Goal: Information Seeking & Learning: Learn about a topic

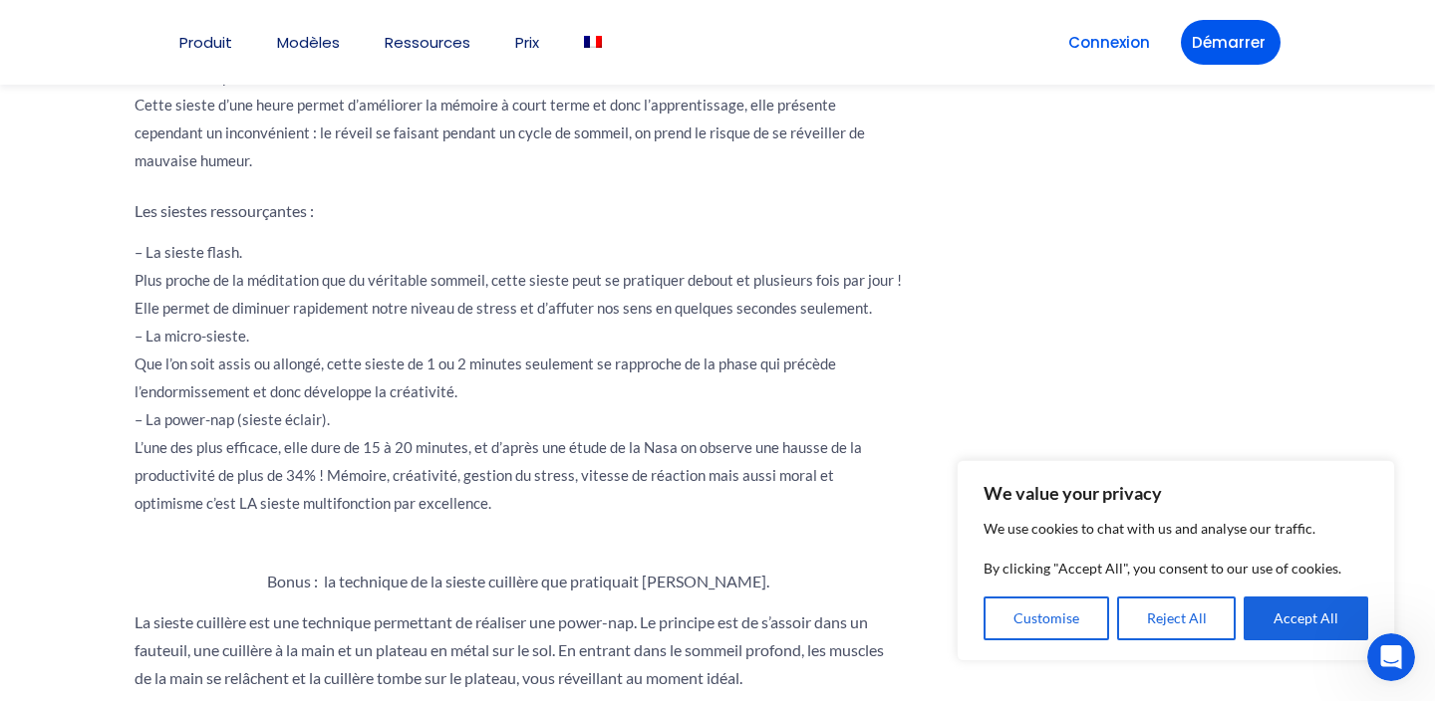
scroll to position [2555, 0]
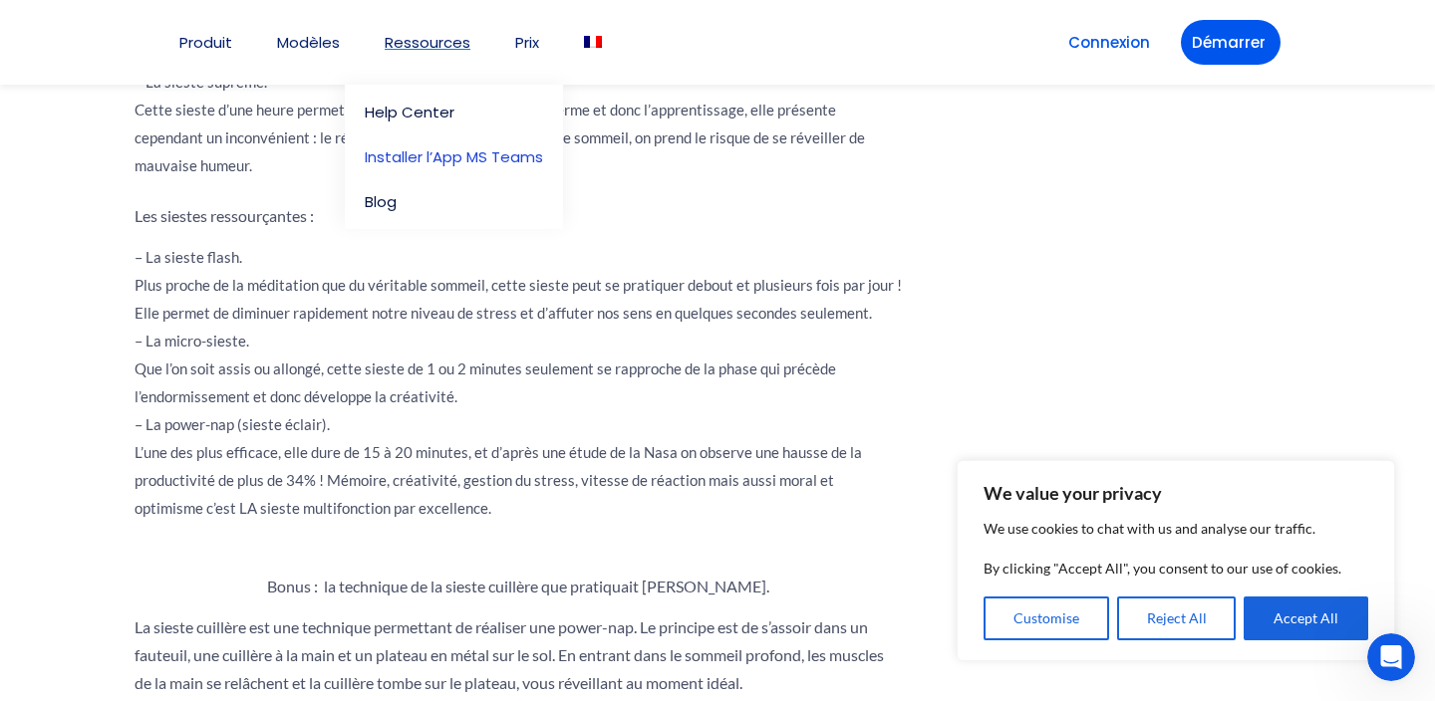
click at [444, 155] on link "Installer l’App MS Teams" at bounding box center [454, 156] width 178 height 15
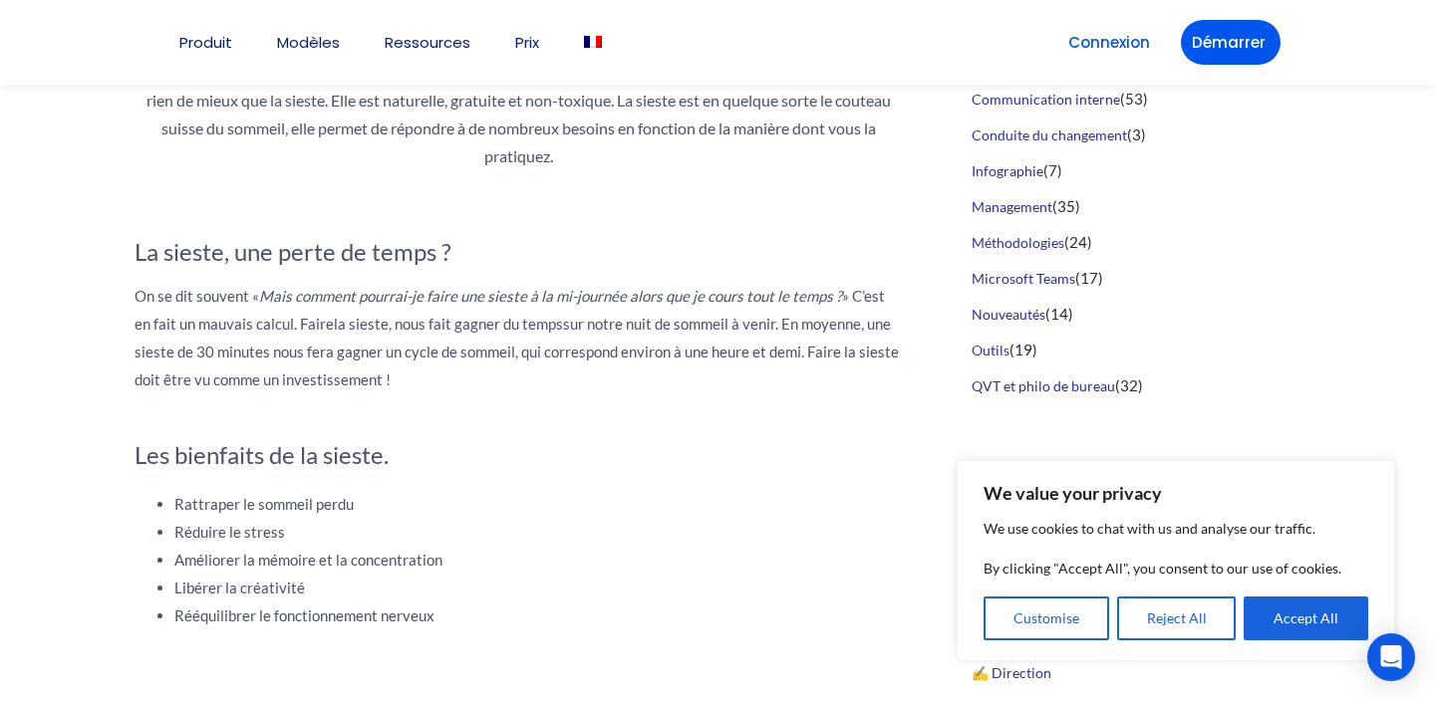
scroll to position [922, 0]
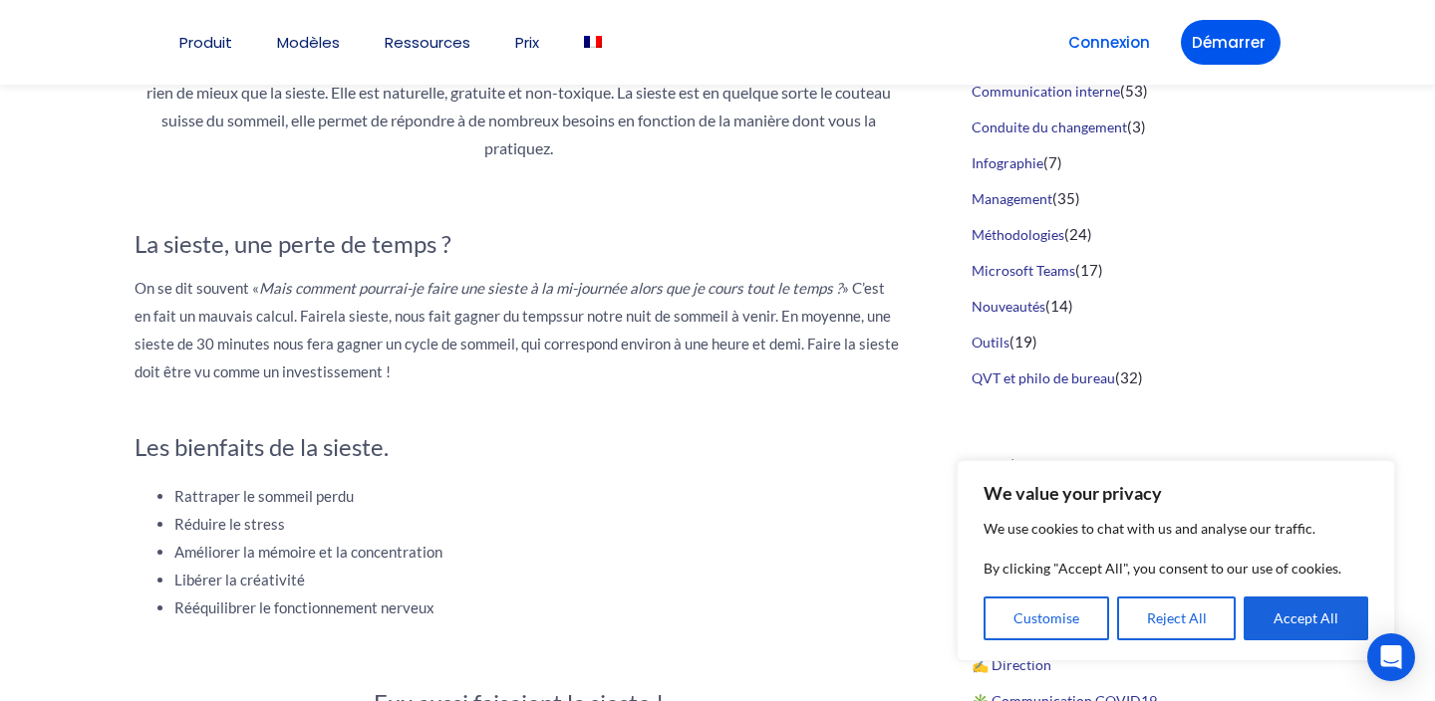
click at [230, 248] on strong "La sieste, une perte de temps ?" at bounding box center [293, 243] width 317 height 29
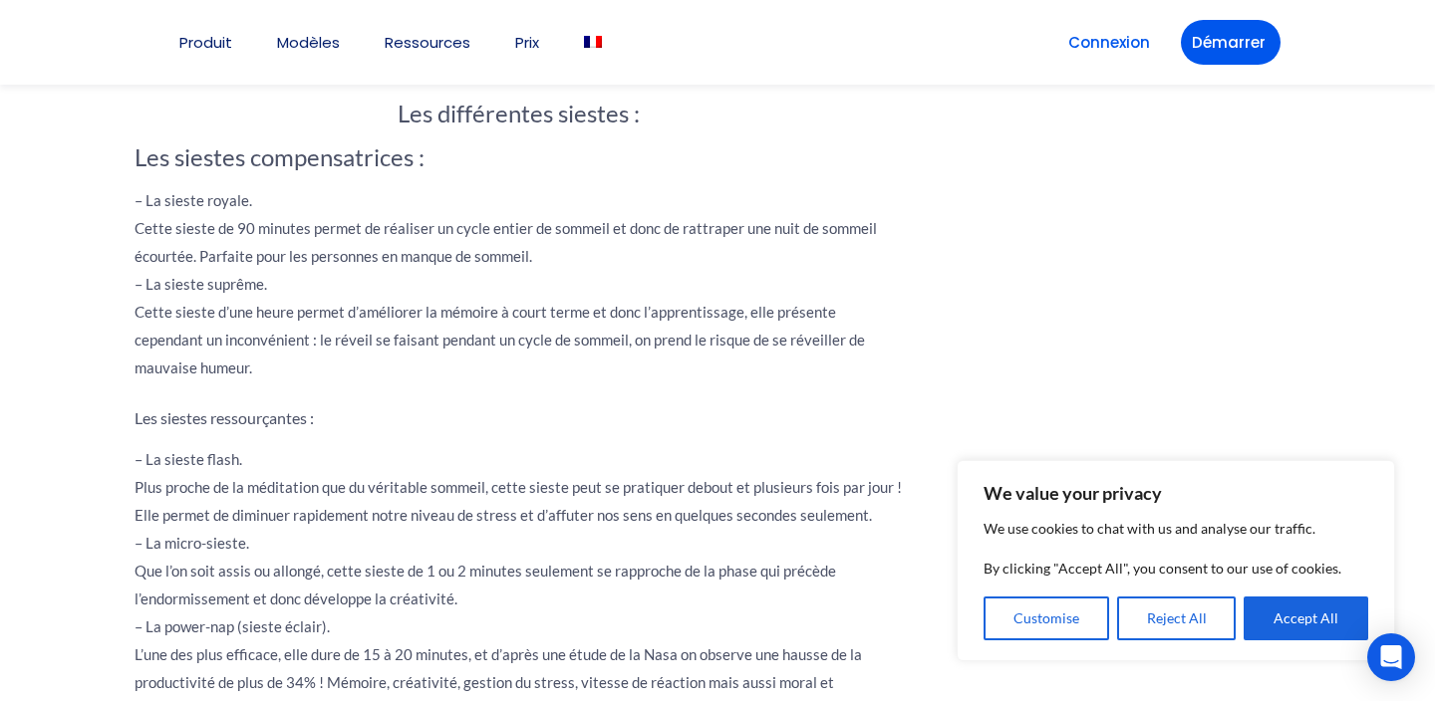
scroll to position [2355, 0]
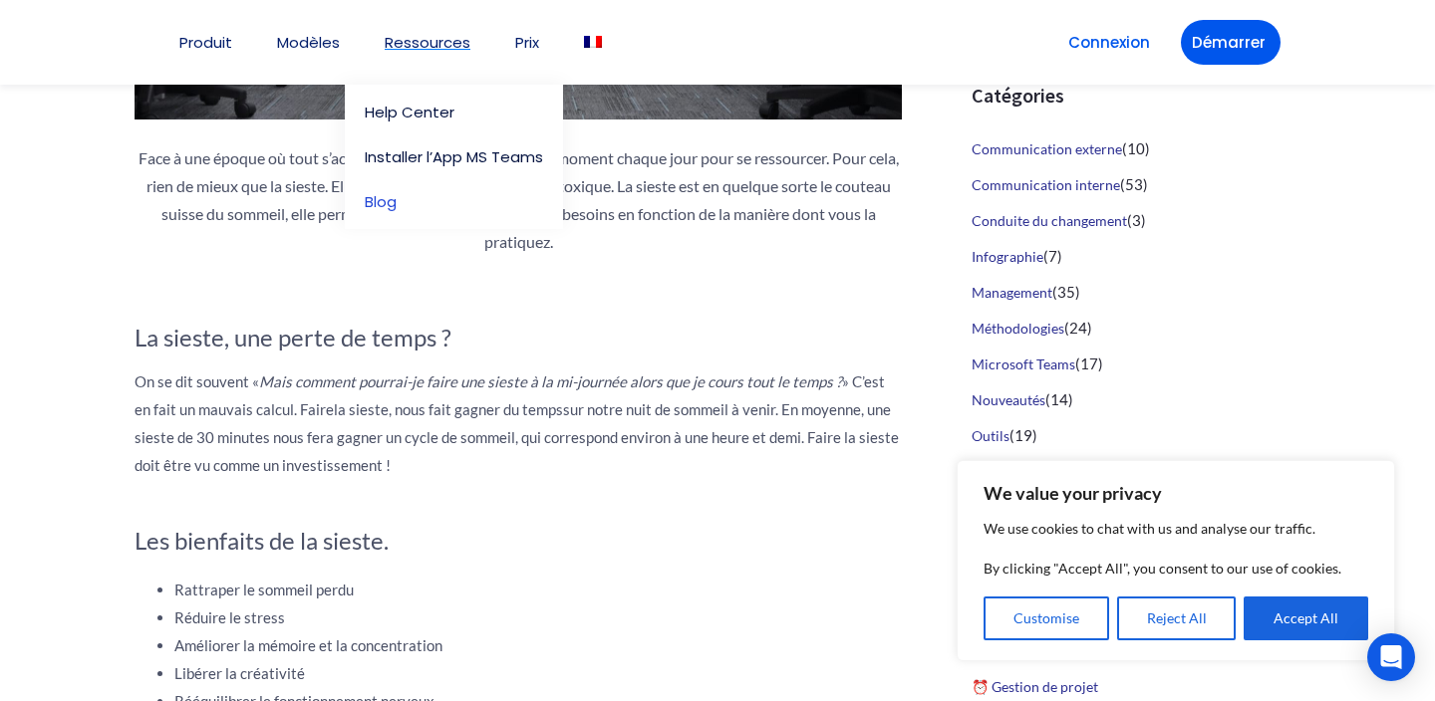
scroll to position [1043, 0]
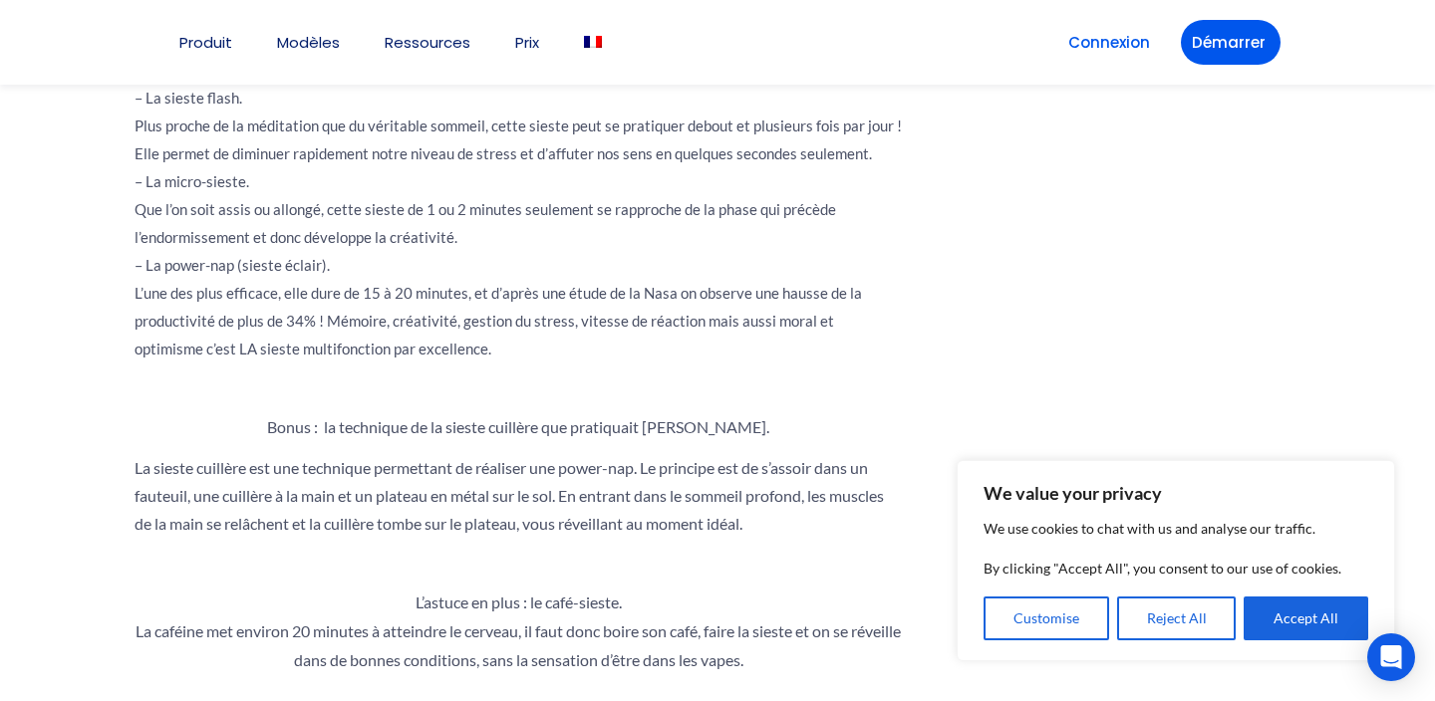
scroll to position [2731, 0]
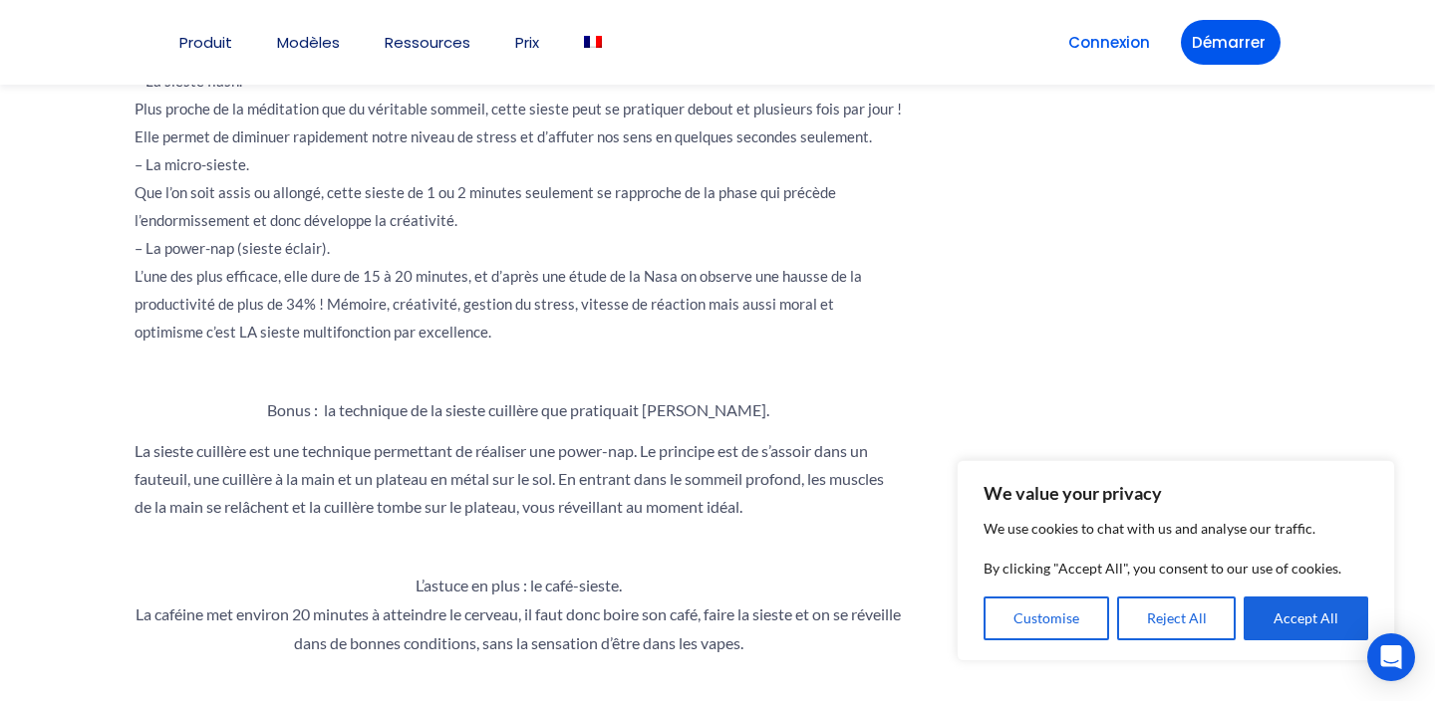
click at [145, 249] on p "– La sieste flash. Plus proche de la méditation que du véritable sommeil, cette…" at bounding box center [518, 220] width 767 height 307
drag, startPoint x: 149, startPoint y: 163, endPoint x: 542, endPoint y: 327, distance: 425.2
click at [542, 327] on p "– La sieste flash. Plus proche de la méditation que du véritable sommeil, cette…" at bounding box center [518, 220] width 767 height 307
drag, startPoint x: 424, startPoint y: 335, endPoint x: 147, endPoint y: 161, distance: 326.7
click at [148, 162] on p "– La sieste flash. Plus proche de la méditation que du véritable sommeil, cette…" at bounding box center [518, 220] width 767 height 307
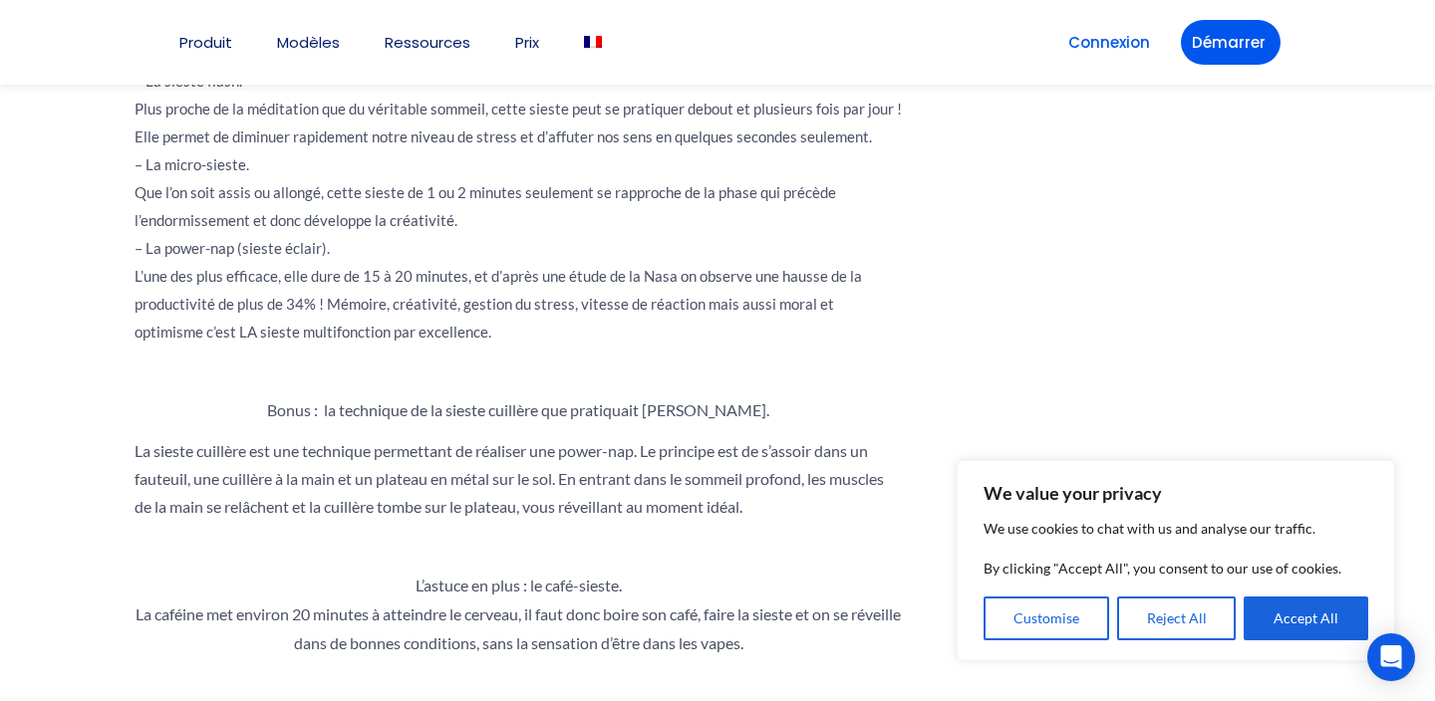
copy p "La micro-sieste. Que l’on soit assis ou allongé, cette sieste de 1 ou 2 minutes…"
